Goal: Task Accomplishment & Management: Use online tool/utility

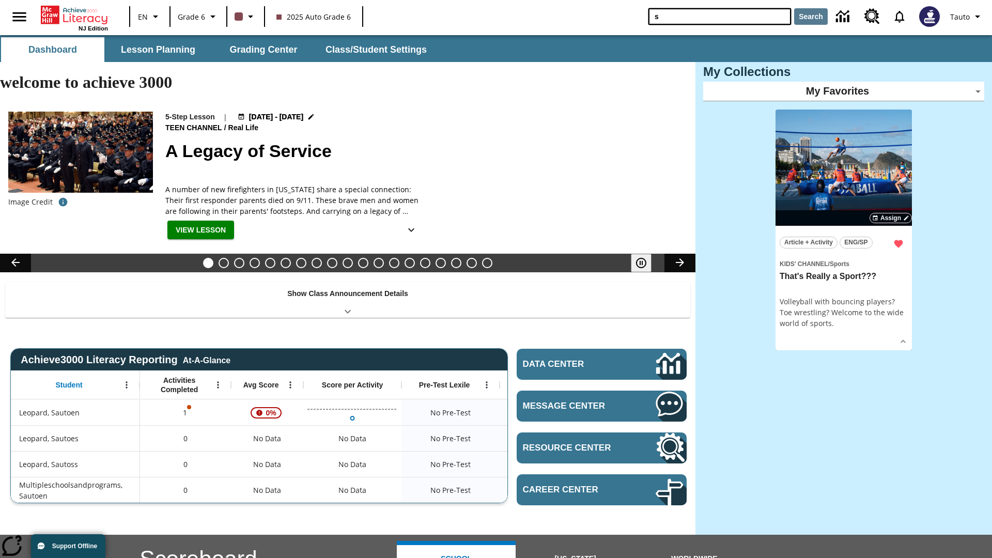
type input "s"
click at [810, 17] on button "Search" at bounding box center [811, 16] width 34 height 17
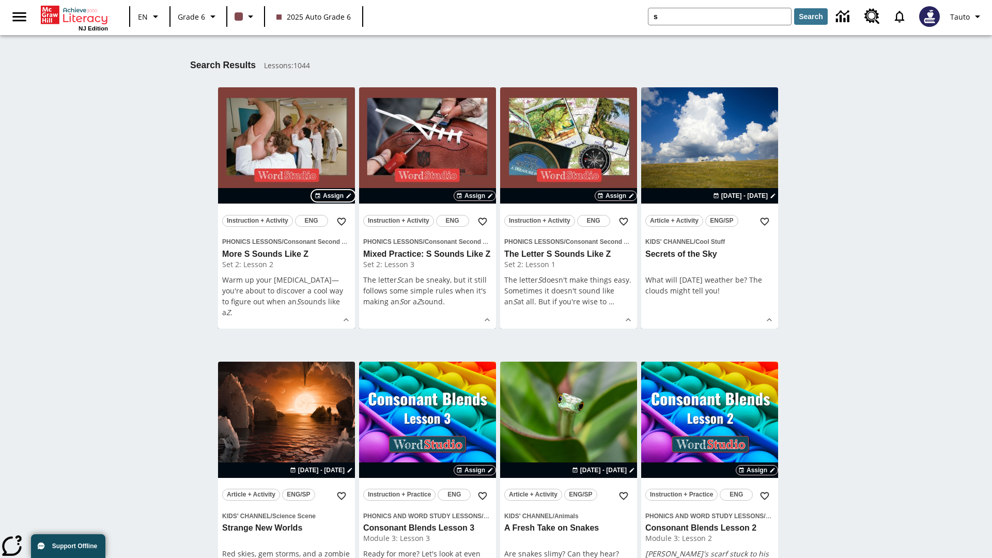
click at [334, 196] on span "Assign" at bounding box center [333, 195] width 21 height 9
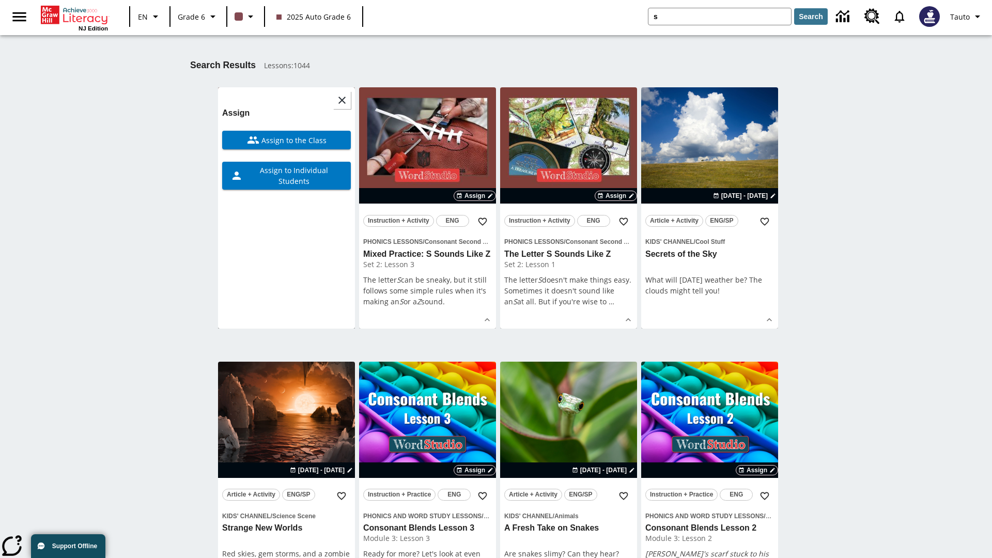
scroll to position [162, 0]
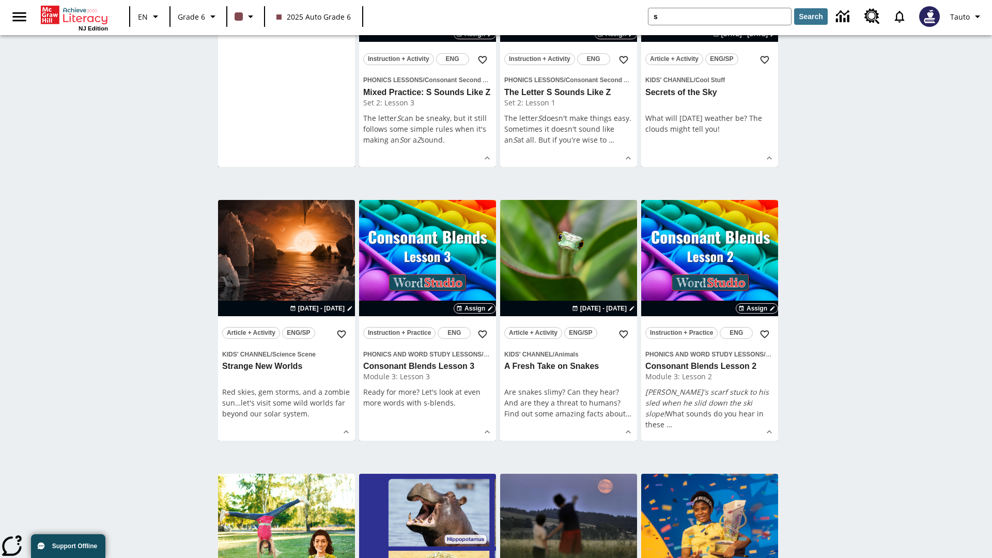
click at [286, 25] on span "Assign to Individual Students" at bounding box center [293, 14] width 100 height 22
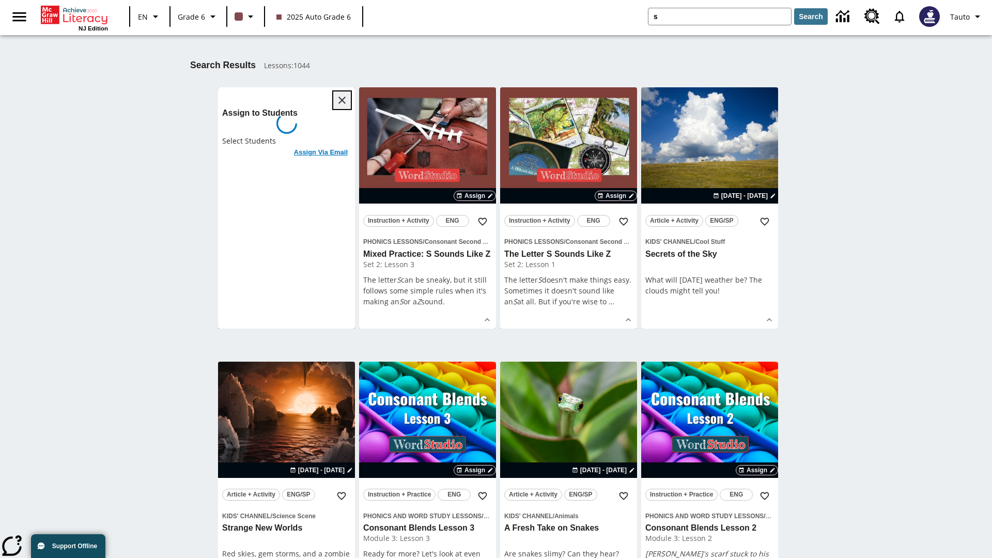
click at [342, 100] on icon "Close" at bounding box center [341, 100] width 7 height 7
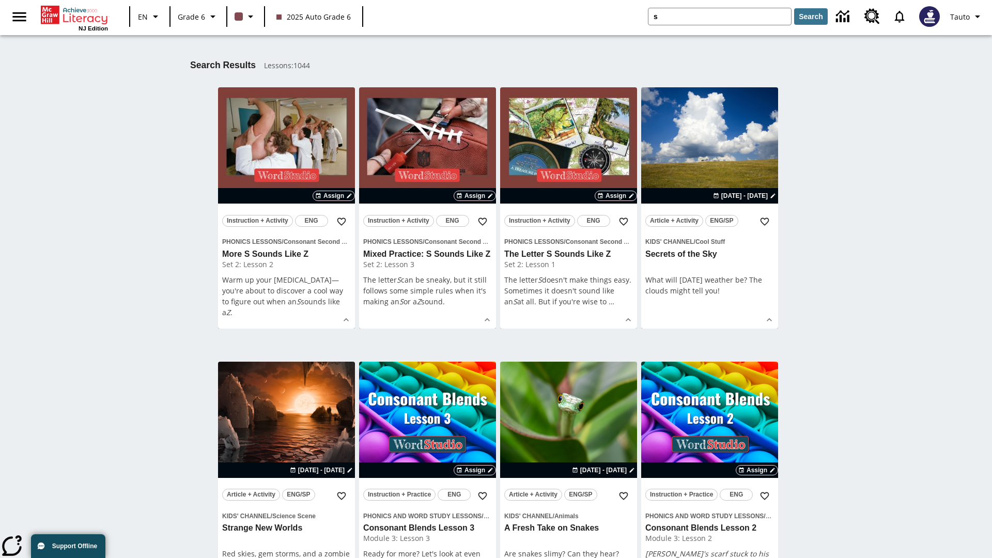
scroll to position [191, 0]
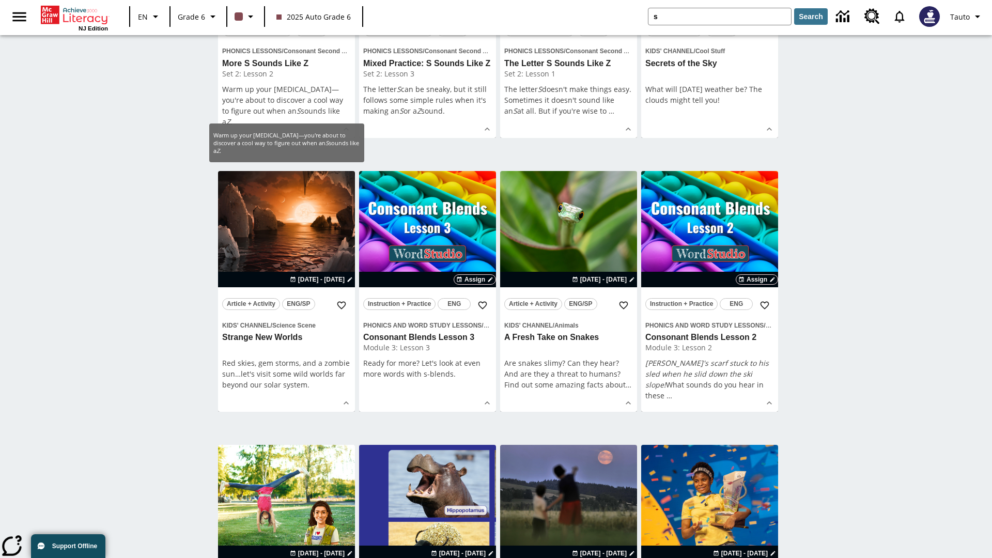
click at [334, 10] on span "Assign" at bounding box center [333, 5] width 21 height 9
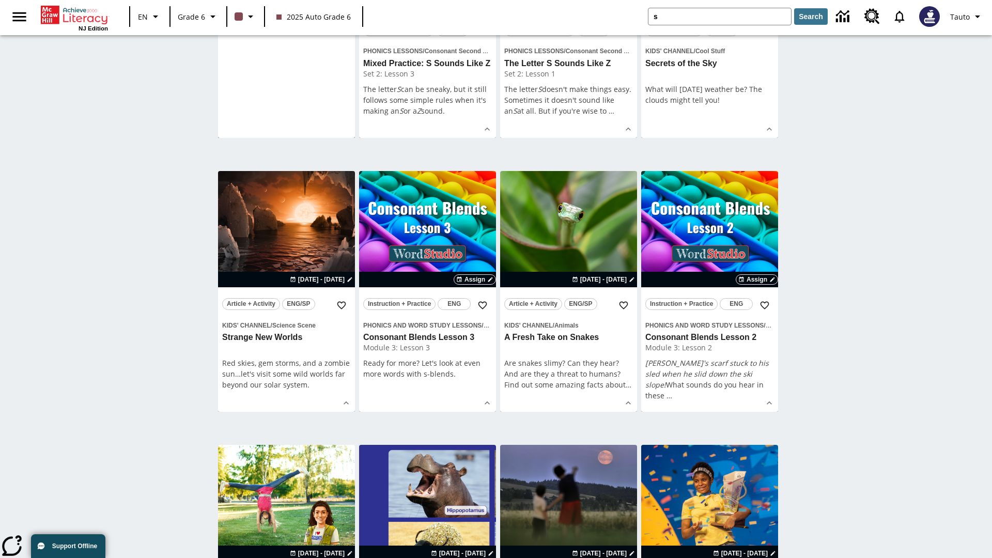
scroll to position [0, 0]
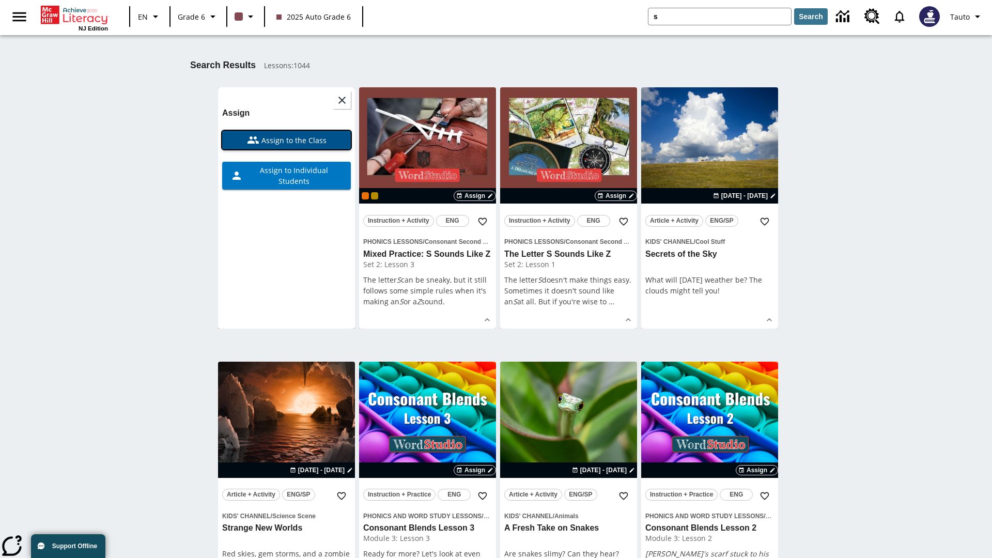
click at [286, 140] on span "Assign to the Class" at bounding box center [292, 140] width 67 height 11
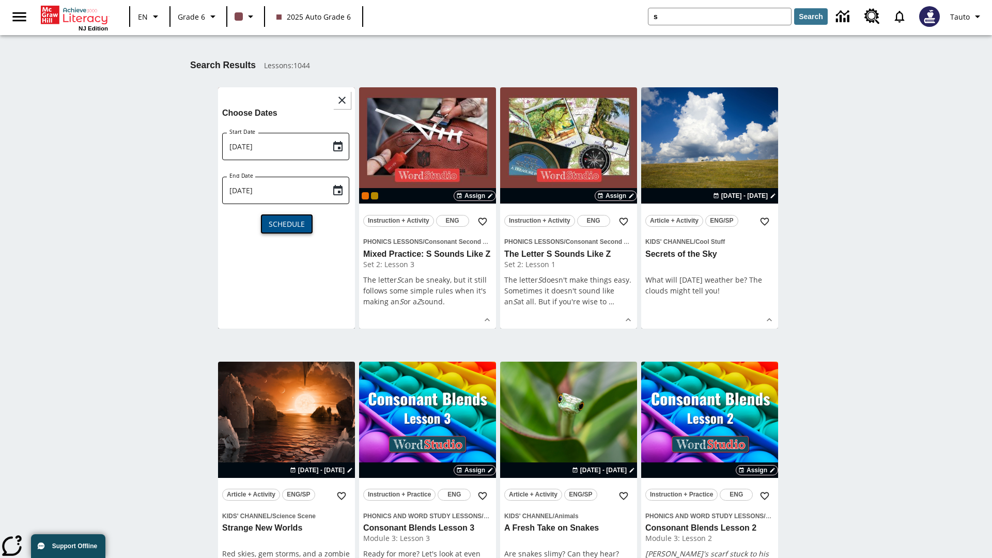
click at [286, 223] on span "Schedule" at bounding box center [287, 223] width 36 height 11
